Goal: Information Seeking & Learning: Find specific fact

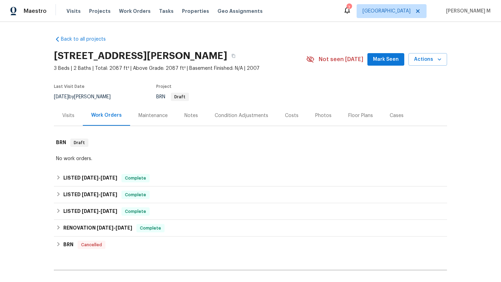
click at [73, 116] on div "Visits" at bounding box center [68, 115] width 29 height 21
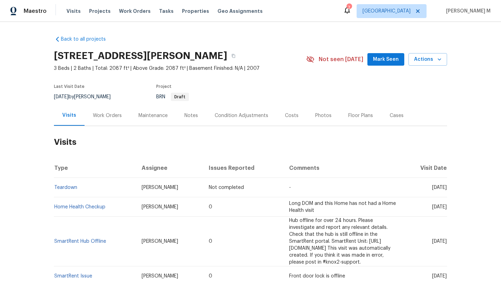
drag, startPoint x: 414, startPoint y: 187, endPoint x: 431, endPoint y: 188, distance: 16.7
click at [432, 188] on span "[DATE]" at bounding box center [439, 187] width 15 height 5
copy span "[DATE]"
click at [107, 119] on div "Work Orders" at bounding box center [108, 115] width 46 height 21
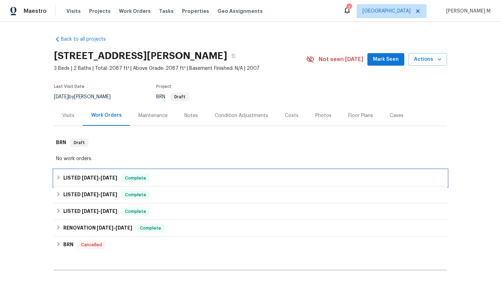
click at [94, 181] on h6 "LISTED [DATE] - [DATE]" at bounding box center [90, 178] width 54 height 8
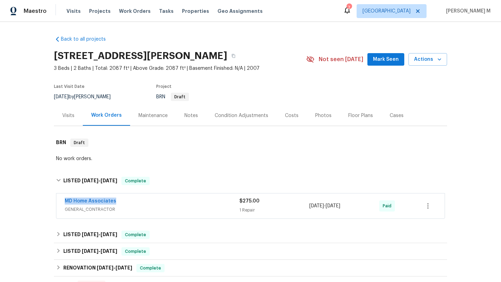
drag, startPoint x: 59, startPoint y: 200, endPoint x: 154, endPoint y: 200, distance: 95.3
click at [154, 200] on div "MD Home Associates GENERAL_CONTRACTOR $275.00 1 Repair [DATE] - [DATE] Paid" at bounding box center [250, 206] width 388 height 25
copy link "MD Home Associates"
copy span "[DATE] - [DATE]"
drag, startPoint x: 307, startPoint y: 206, endPoint x: 361, endPoint y: 207, distance: 54.3
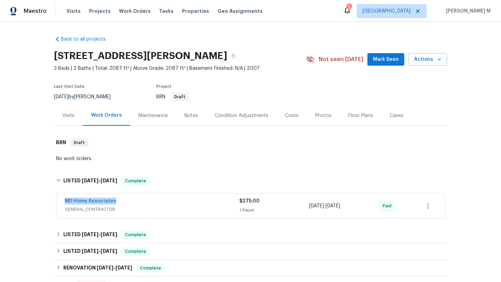
click at [361, 207] on div "[DATE] - [DATE]" at bounding box center [344, 206] width 70 height 17
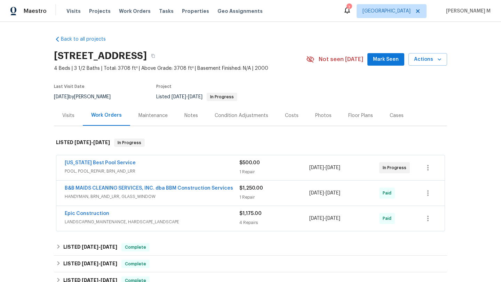
click at [68, 122] on div "Visits" at bounding box center [68, 115] width 29 height 21
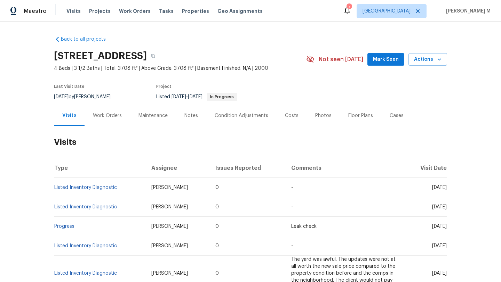
drag, startPoint x: 415, startPoint y: 186, endPoint x: 432, endPoint y: 187, distance: 17.1
click at [432, 187] on span "[DATE]" at bounding box center [439, 187] width 15 height 5
copy span "[DATE]"
click at [94, 116] on div "Work Orders" at bounding box center [107, 115] width 29 height 7
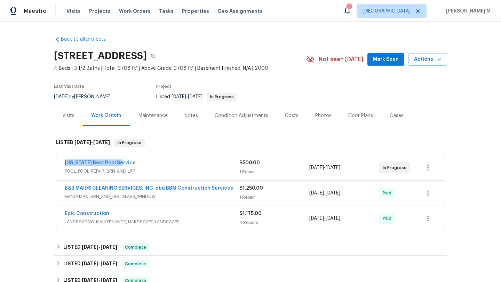
copy link "[US_STATE] Best Pool Service"
drag, startPoint x: 58, startPoint y: 165, endPoint x: 135, endPoint y: 164, distance: 76.5
click at [135, 164] on div "[US_STATE] Best Pool Service POOL, POOL_REPAIR, BRN_AND_LRR $500.00 1 Repair [D…" at bounding box center [250, 167] width 388 height 25
click at [155, 160] on div "[US_STATE] Best Pool Service" at bounding box center [152, 164] width 175 height 8
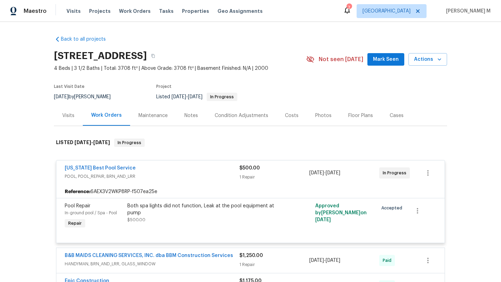
drag, startPoint x: 306, startPoint y: 173, endPoint x: 353, endPoint y: 173, distance: 47.0
click at [353, 173] on div "Texas Best Pool Service POOL, POOL_REPAIR, BRN_AND_LRR $500.00 1 Repair 7/28/20…" at bounding box center [242, 173] width 355 height 17
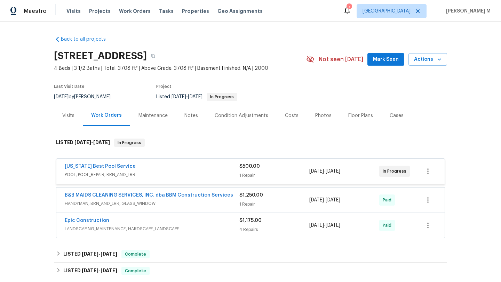
click at [353, 173] on div "7/28/2025 - 8/1/2025" at bounding box center [344, 171] width 70 height 17
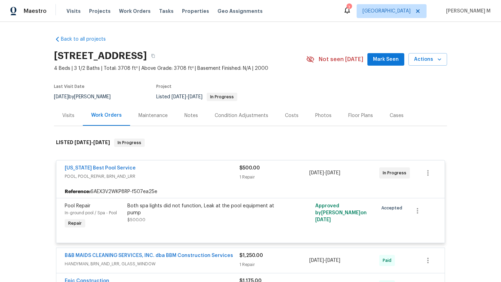
copy span "7/28/2025 - 8/1/202"
copy span "7/28/2025 - 8/1/2025"
drag, startPoint x: 307, startPoint y: 173, endPoint x: 353, endPoint y: 172, distance: 45.9
click at [340, 172] on span "7/28/2025 - 8/1/2025" at bounding box center [324, 173] width 31 height 7
